Goal: Check status: Check status

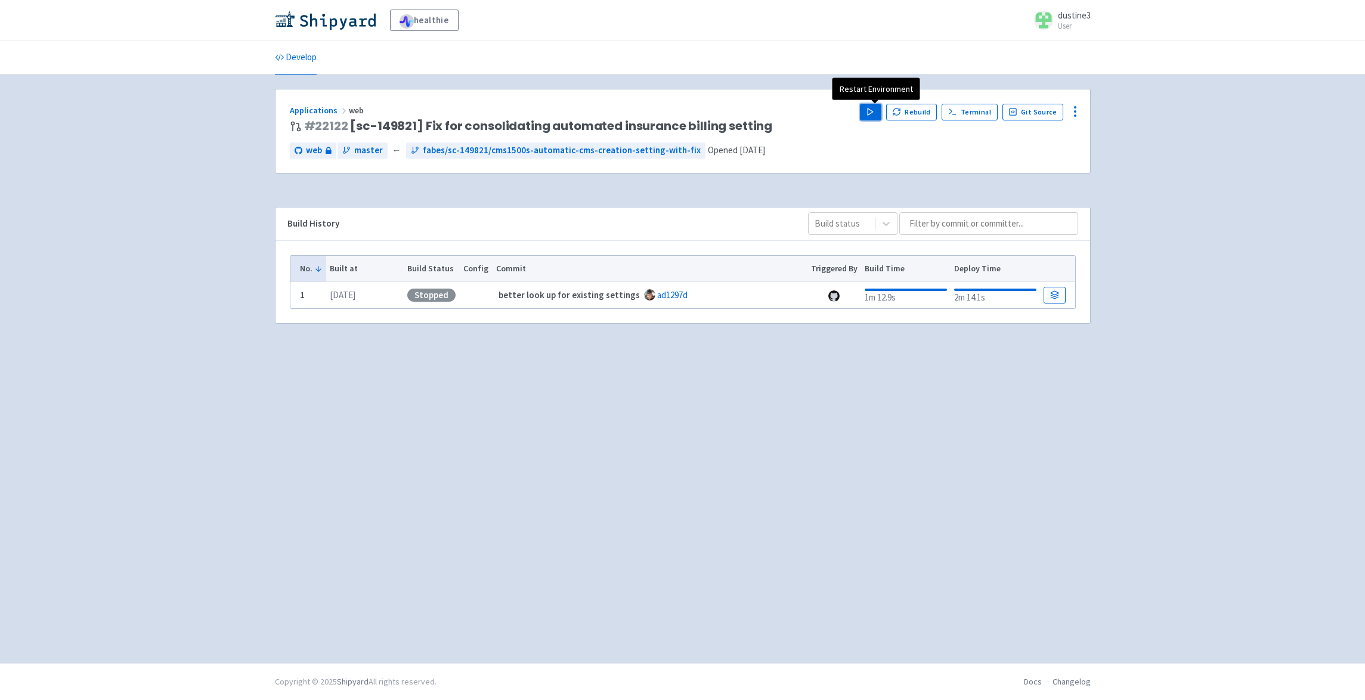
click at [870, 108] on icon "button" at bounding box center [870, 111] width 9 height 9
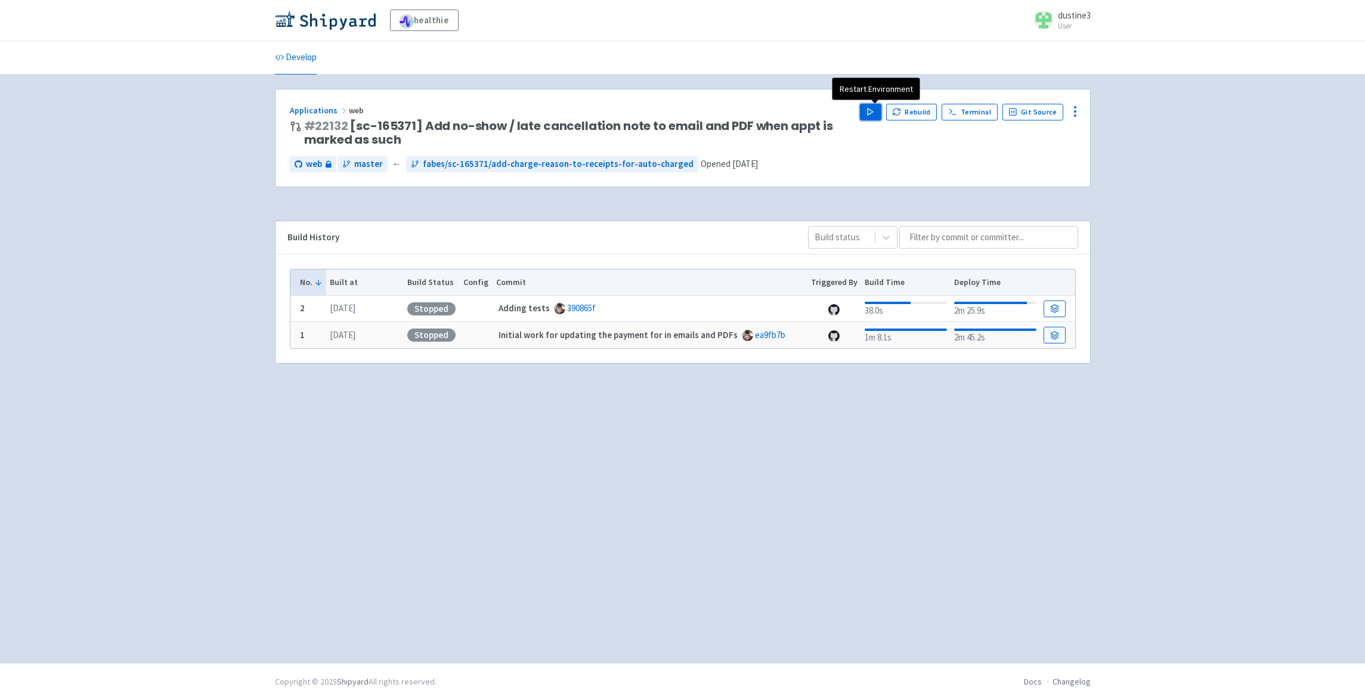
click at [871, 108] on icon "button" at bounding box center [870, 111] width 9 height 9
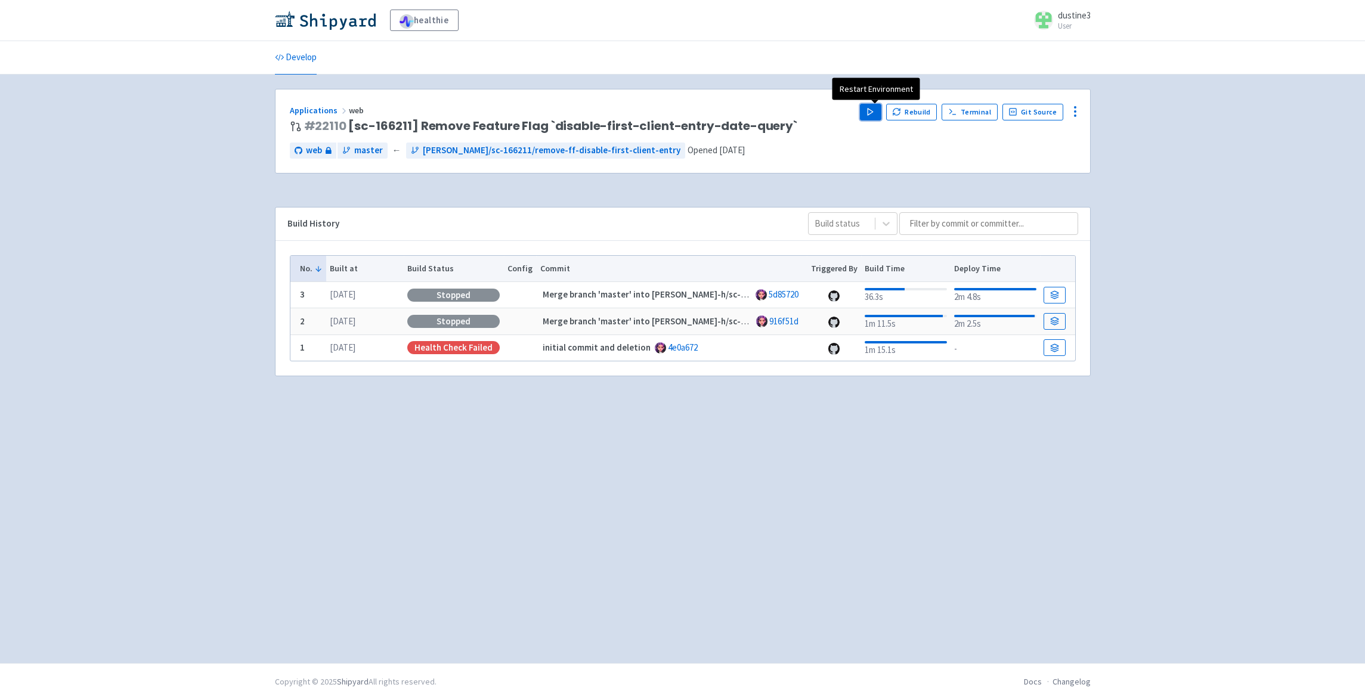
click at [873, 111] on polygon "button" at bounding box center [869, 111] width 5 height 7
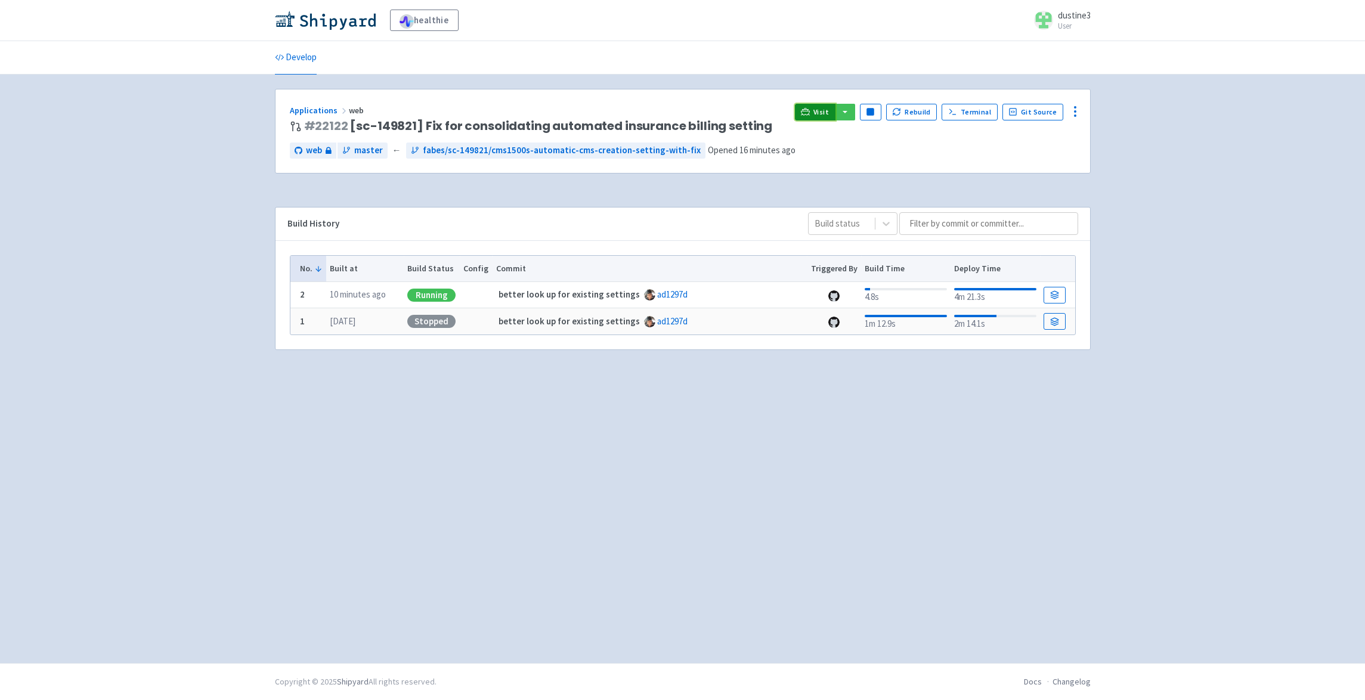
click at [829, 110] on span "Visit" at bounding box center [820, 112] width 15 height 10
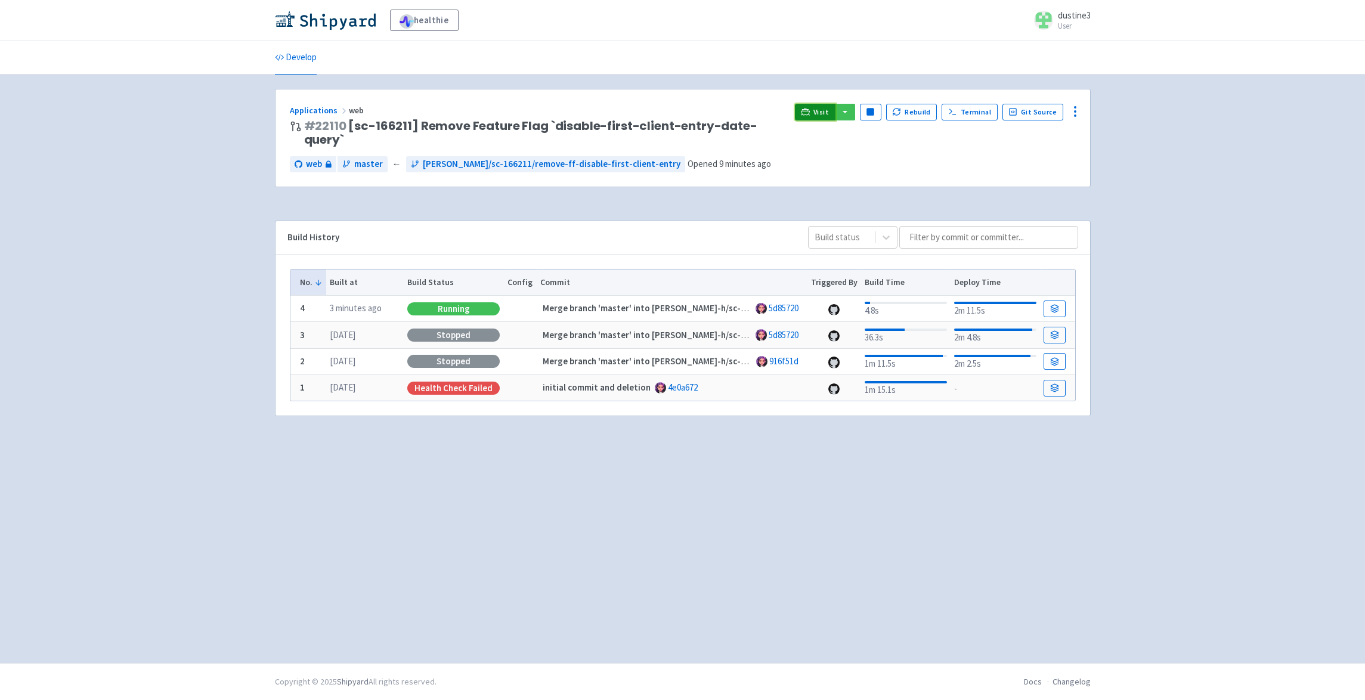
click at [821, 110] on span "Visit" at bounding box center [820, 112] width 15 height 10
